Goal: Information Seeking & Learning: Find specific fact

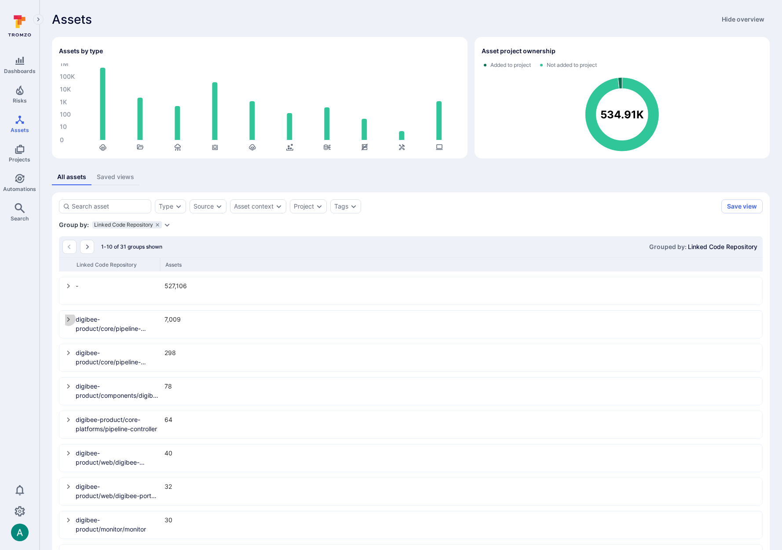
click at [67, 317] on icon "select group" at bounding box center [68, 319] width 7 height 7
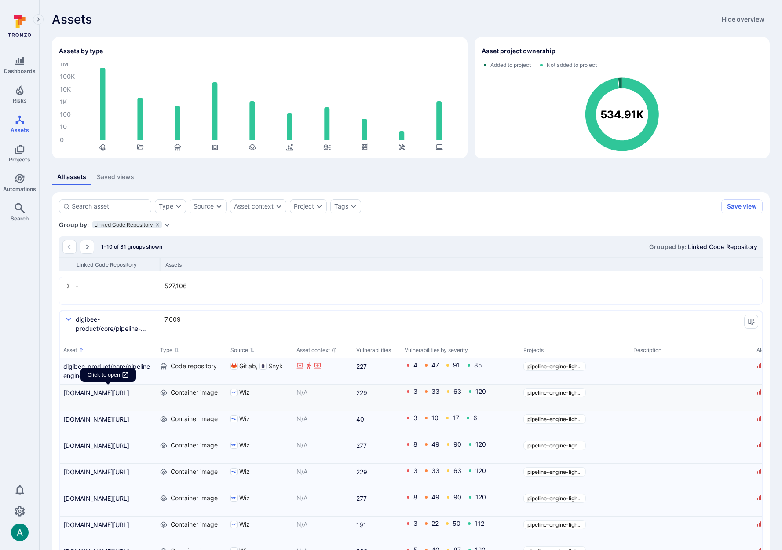
click at [73, 393] on link "[DOMAIN_NAME][URL]" at bounding box center [108, 392] width 90 height 9
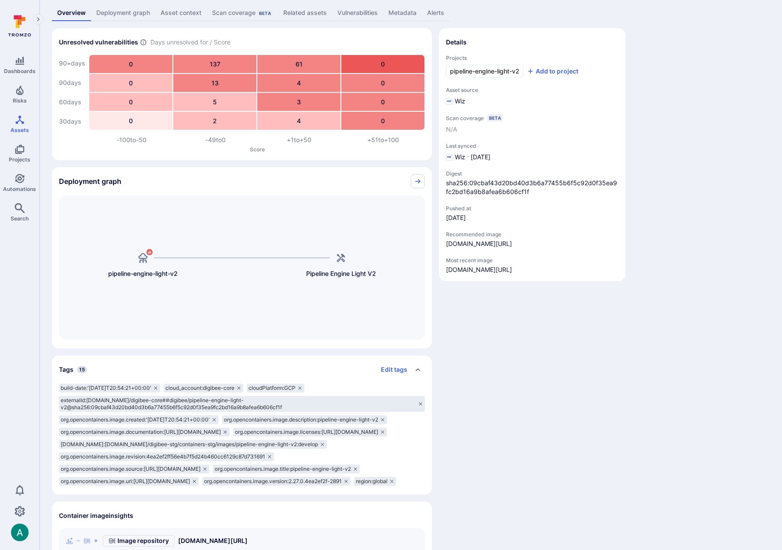
scroll to position [56, 0]
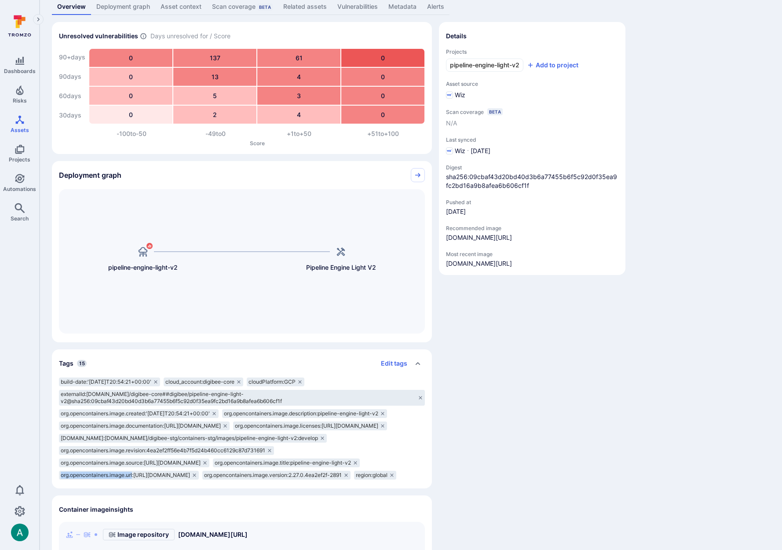
drag, startPoint x: 61, startPoint y: 499, endPoint x: 133, endPoint y: 499, distance: 72.1
click at [133, 479] on span "org.opencontainers.image.url:https://gitlab.com/digibee-product/core/pipeline-e…" at bounding box center [125, 475] width 129 height 7
copy span "org.opencontainers.image.url"
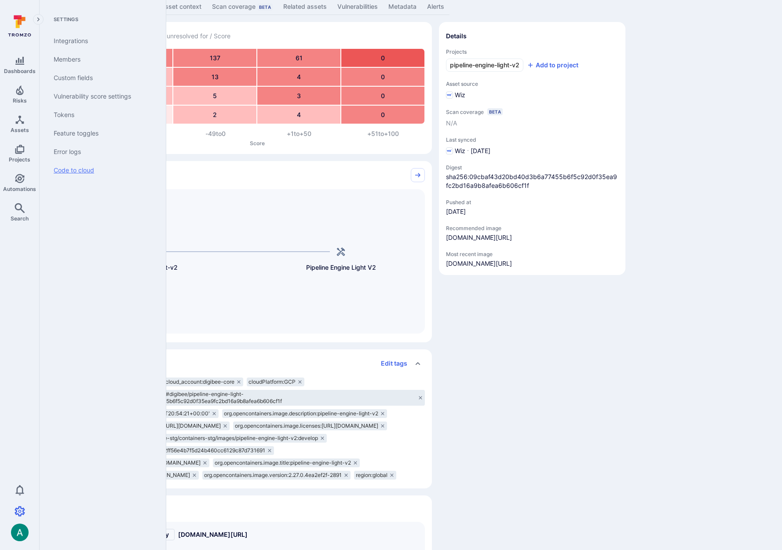
click at [69, 173] on link "Code to cloud" at bounding box center [101, 170] width 109 height 18
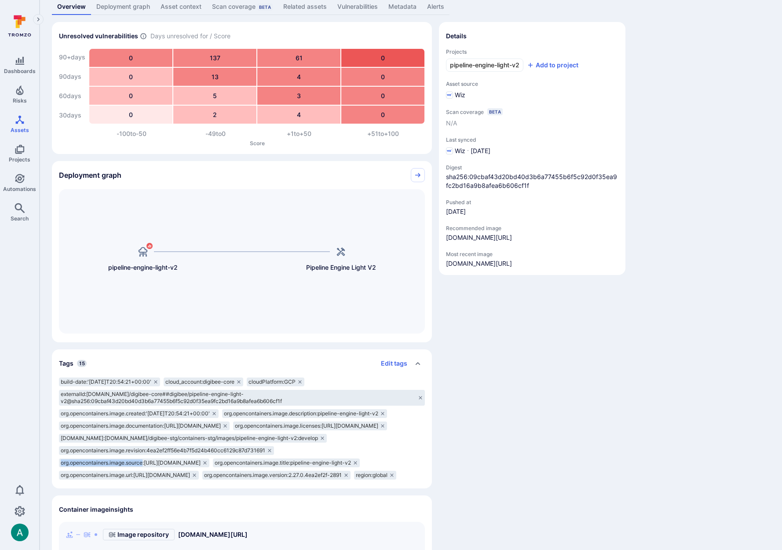
drag, startPoint x: 61, startPoint y: 475, endPoint x: 144, endPoint y: 475, distance: 83.1
click at [144, 466] on span "org.opencontainers.image.source:https://gitlab.com/digibee-product/core/pipelin…" at bounding box center [131, 462] width 140 height 7
copy span "org.opencontainers.image.source"
